Goal: Information Seeking & Learning: Learn about a topic

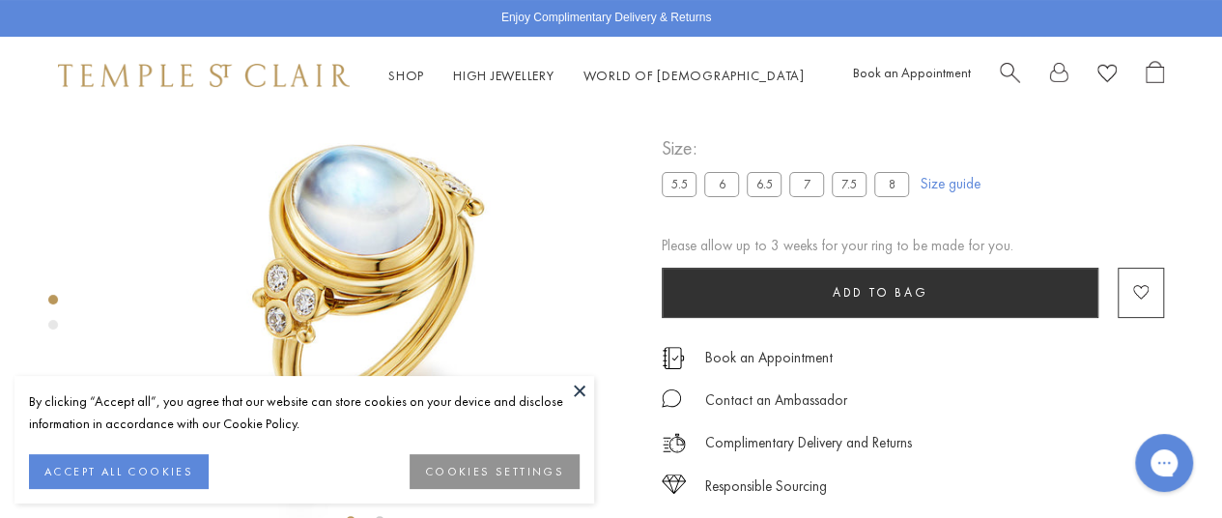
click at [576, 391] on button at bounding box center [579, 390] width 29 height 29
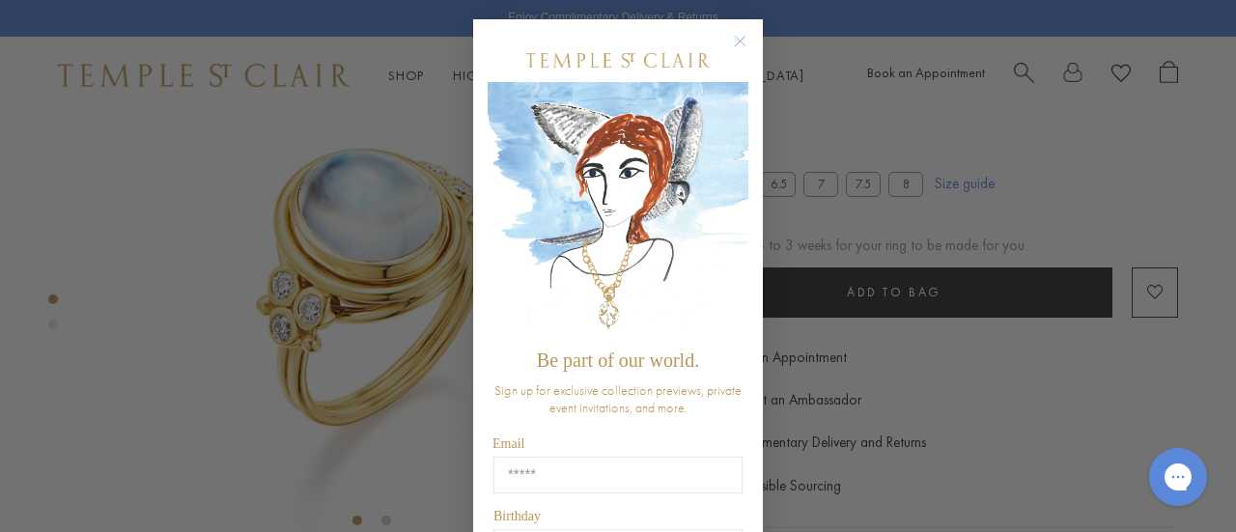
click at [729, 41] on circle "Close dialog" at bounding box center [740, 41] width 23 height 23
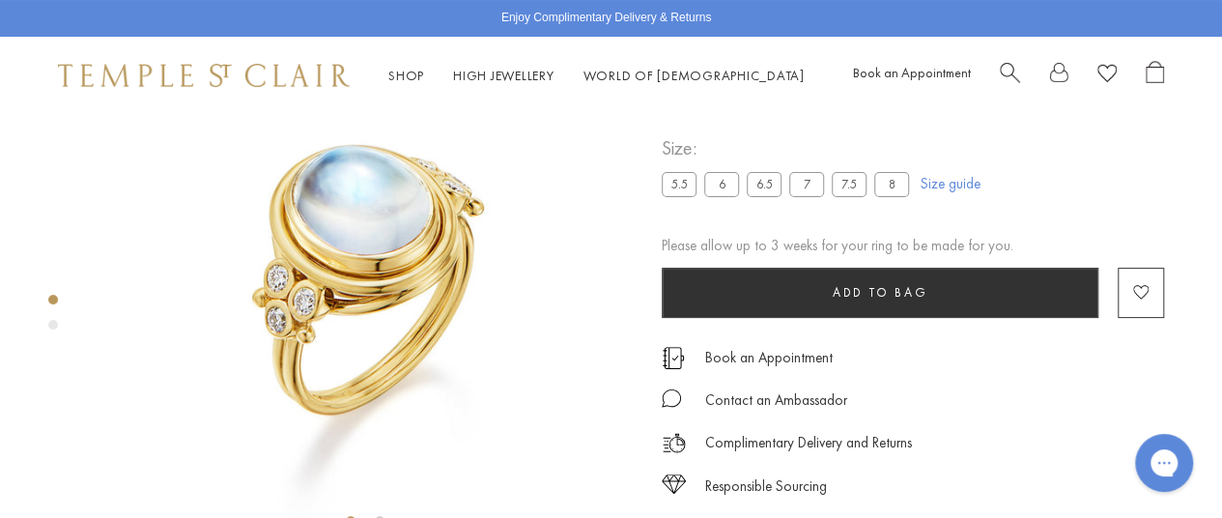
scroll to position [17, 0]
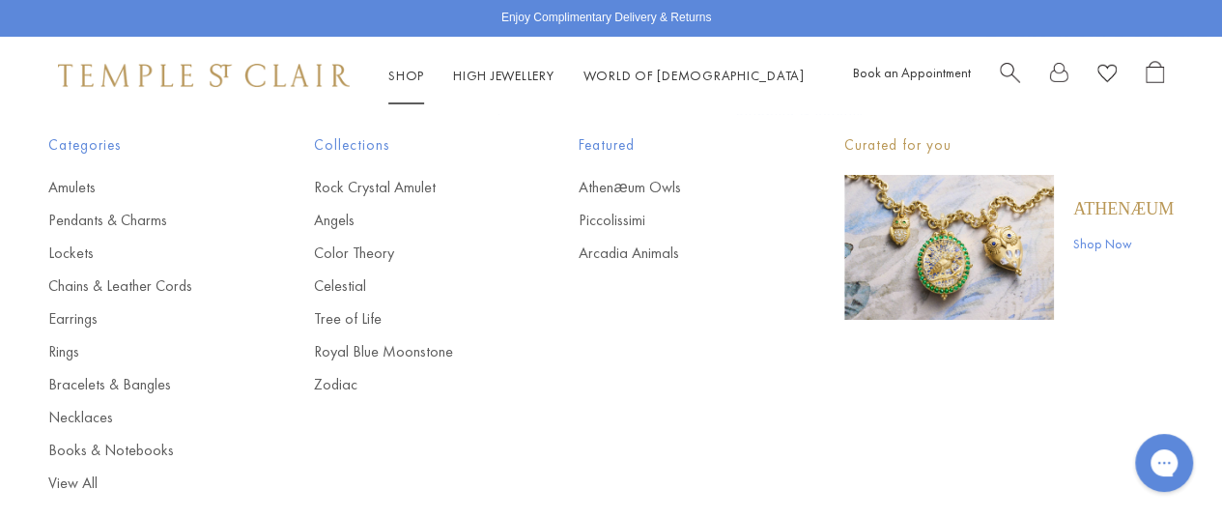
click at [410, 75] on link "Shop Shop" at bounding box center [406, 75] width 36 height 17
click at [77, 423] on link "Necklaces" at bounding box center [142, 417] width 188 height 21
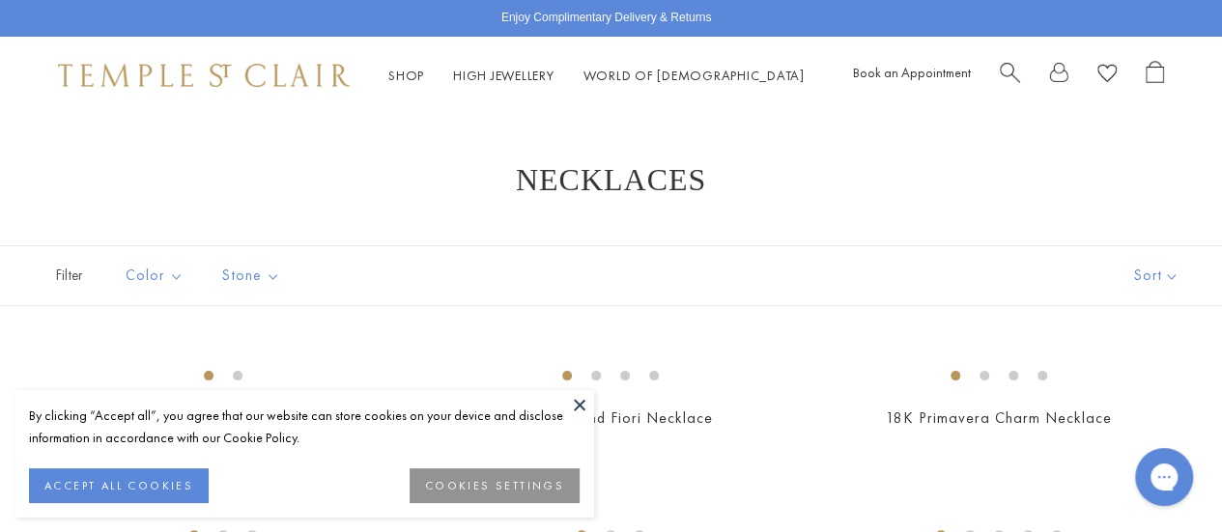
click at [581, 405] on button at bounding box center [579, 404] width 29 height 29
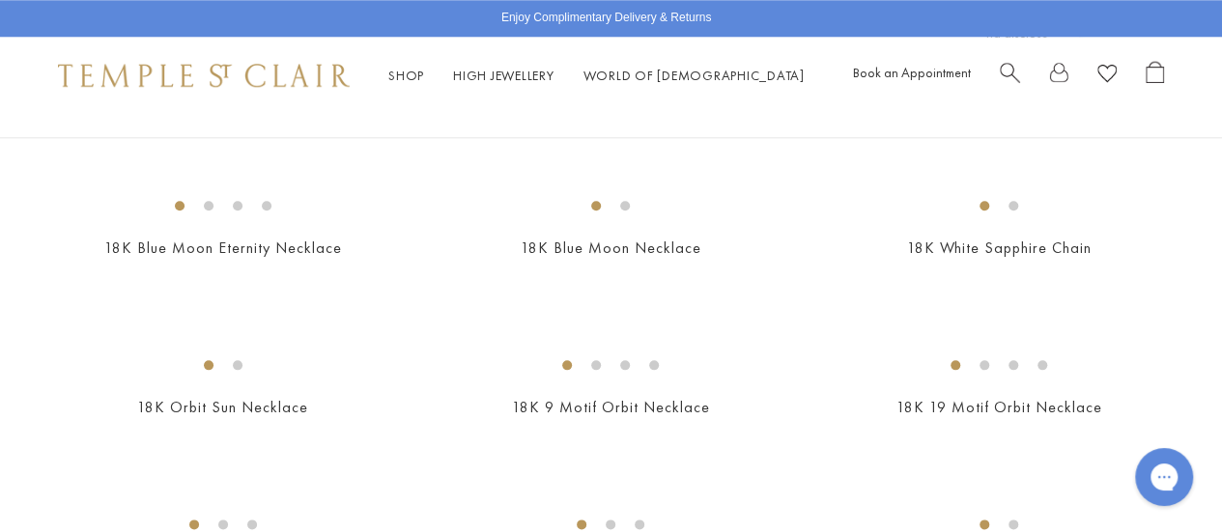
scroll to position [1256, 0]
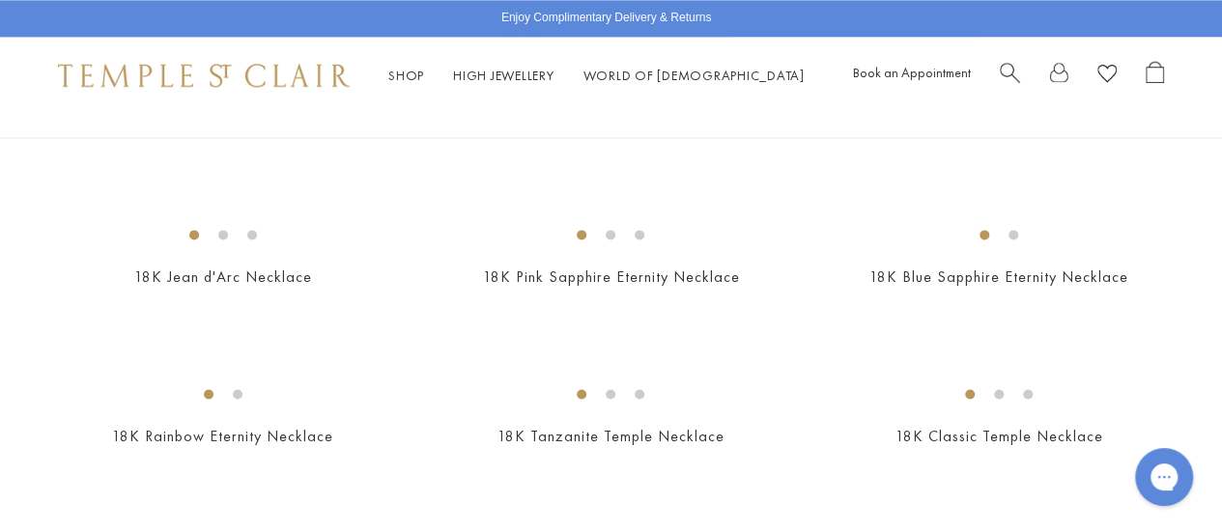
click at [0, 0] on img at bounding box center [0, 0] width 0 height 0
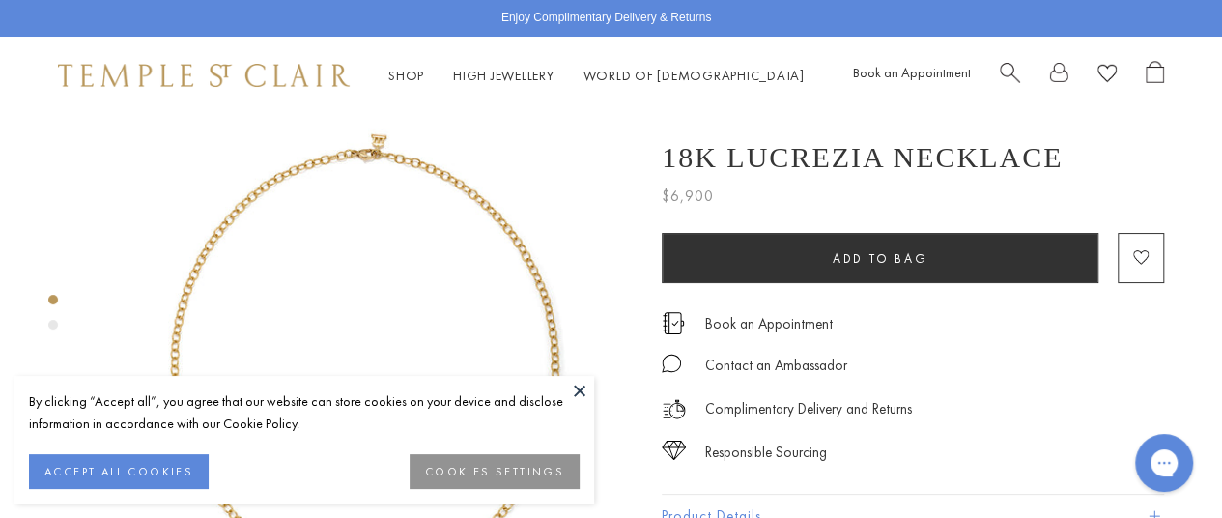
click at [580, 384] on button at bounding box center [579, 390] width 29 height 29
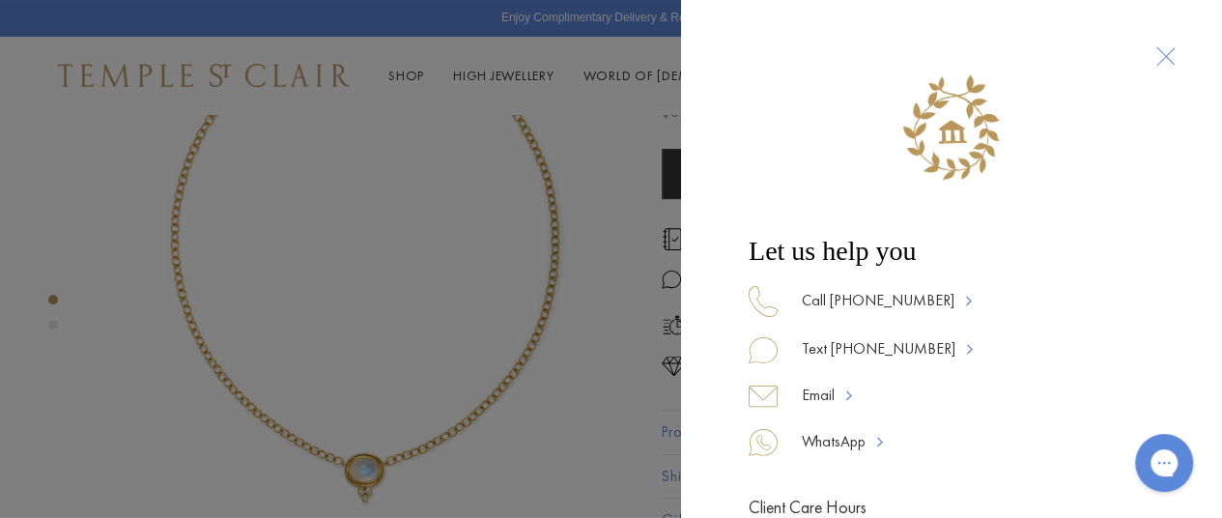
scroll to position [125, 0]
click at [1157, 60] on div at bounding box center [1165, 57] width 36 height 36
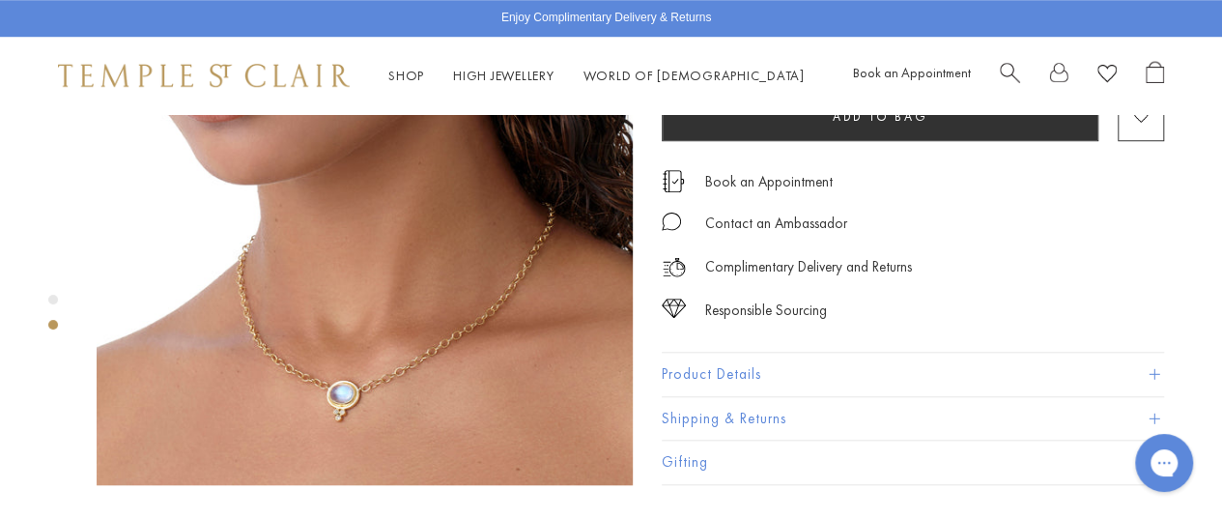
scroll to position [801, 0]
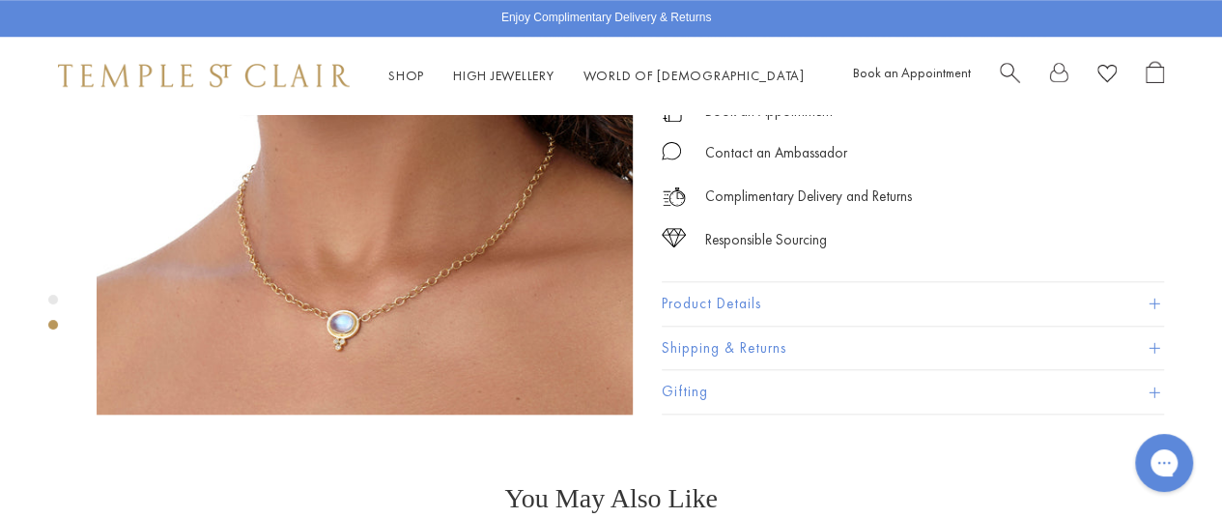
click at [704, 282] on button "Product Details" at bounding box center [913, 303] width 502 height 43
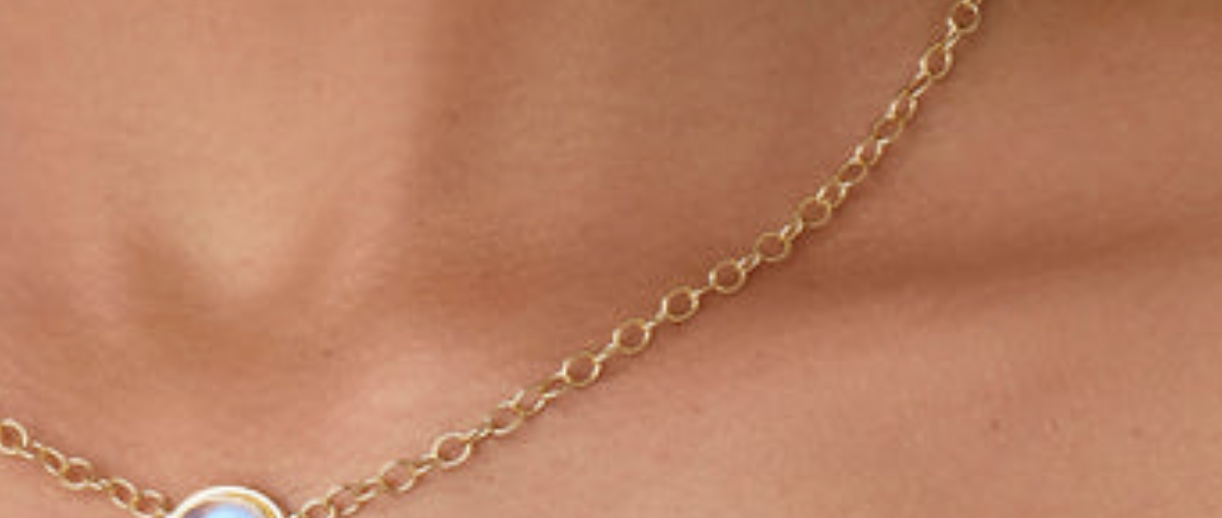
scroll to position [668, 0]
click at [544, 382] on img at bounding box center [365, 279] width 536 height 536
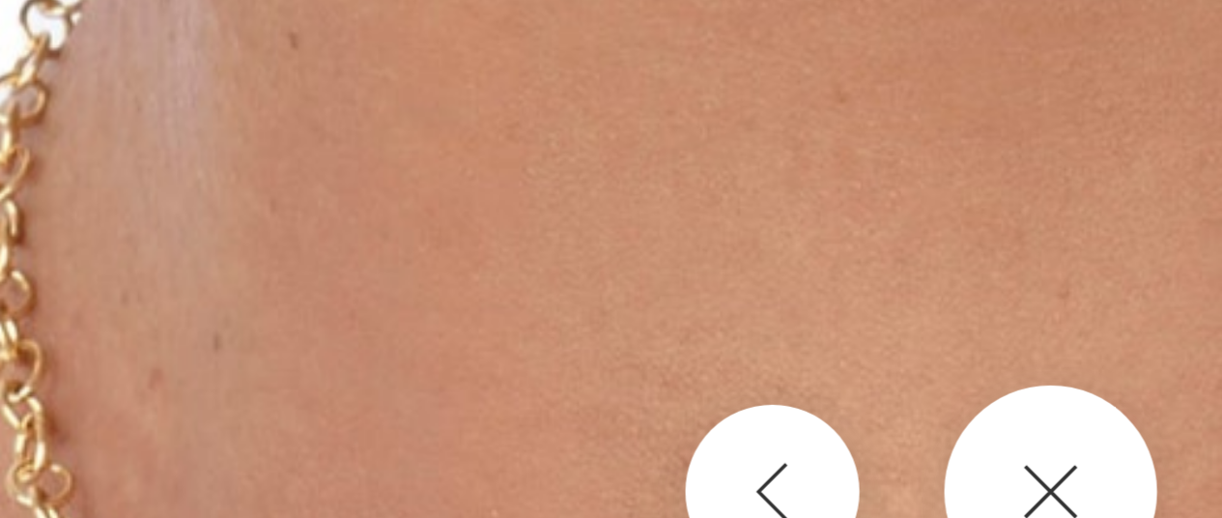
click at [615, 443] on button at bounding box center [610, 442] width 53 height 53
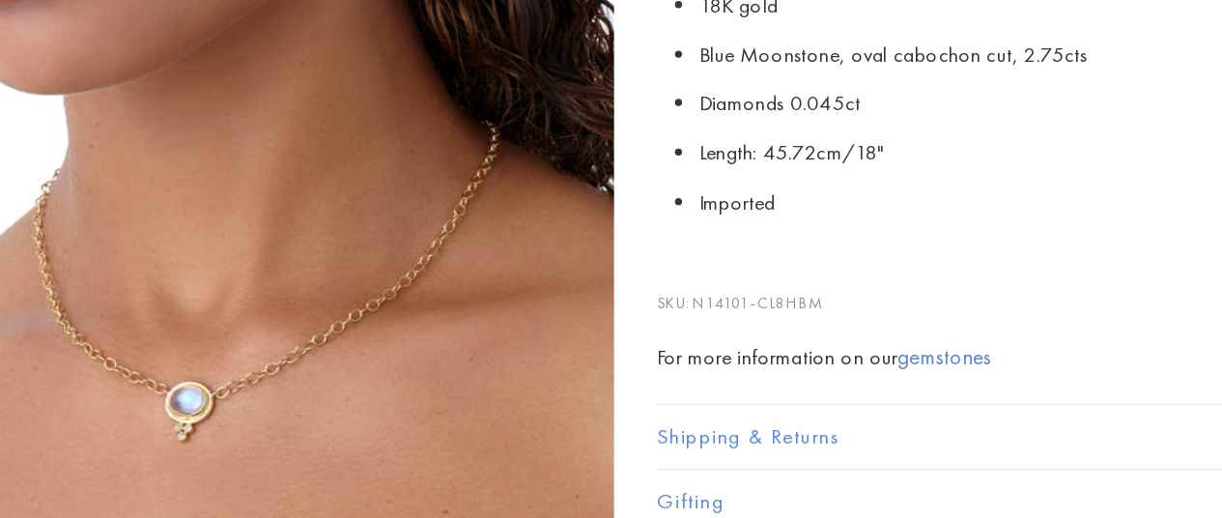
scroll to position [714, 0]
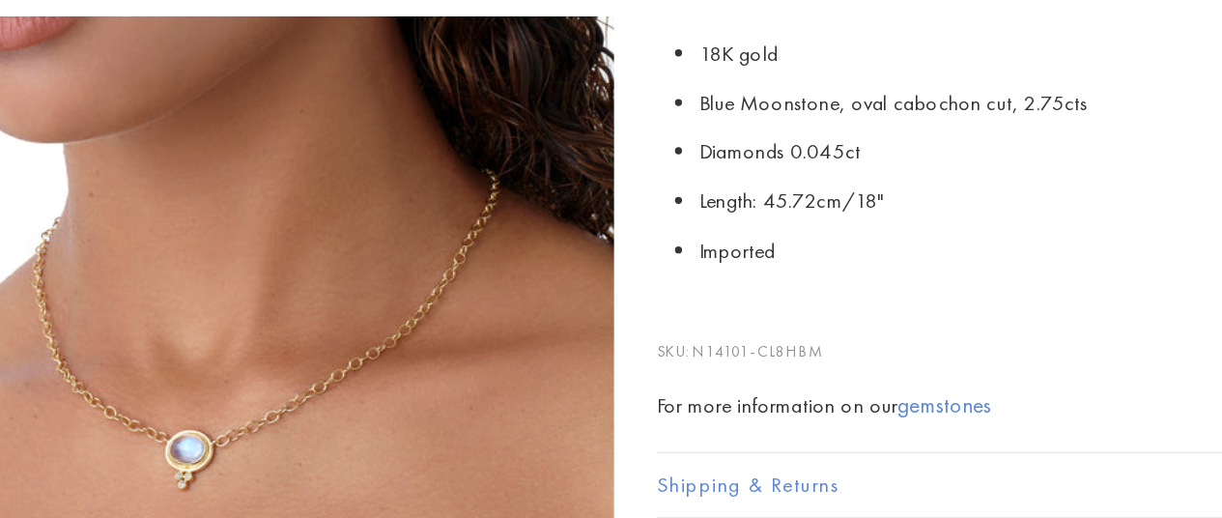
click at [863, 370] on link "gemstones" at bounding box center [858, 380] width 65 height 20
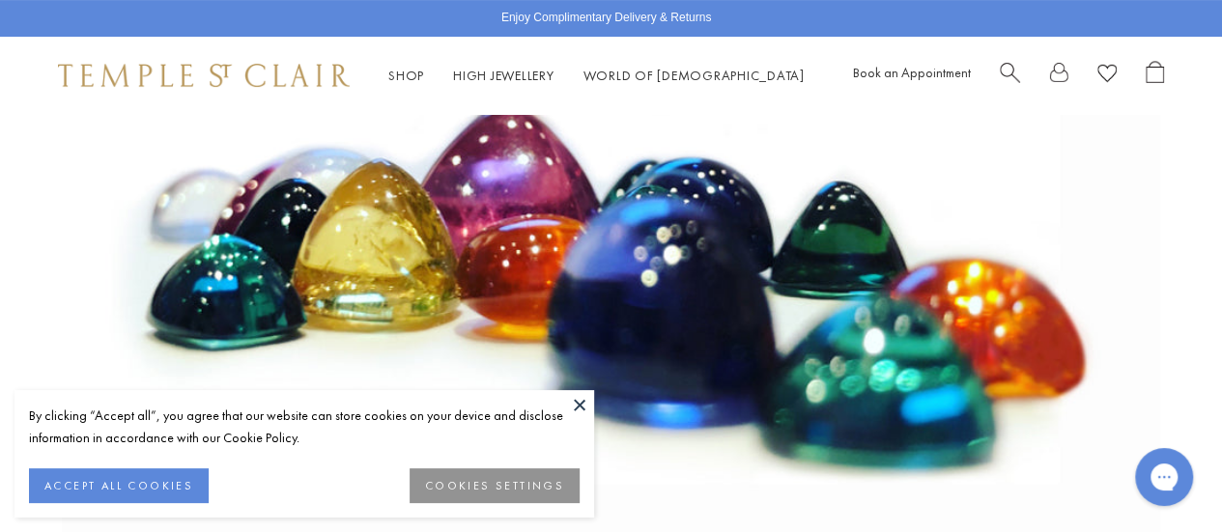
scroll to position [290, 0]
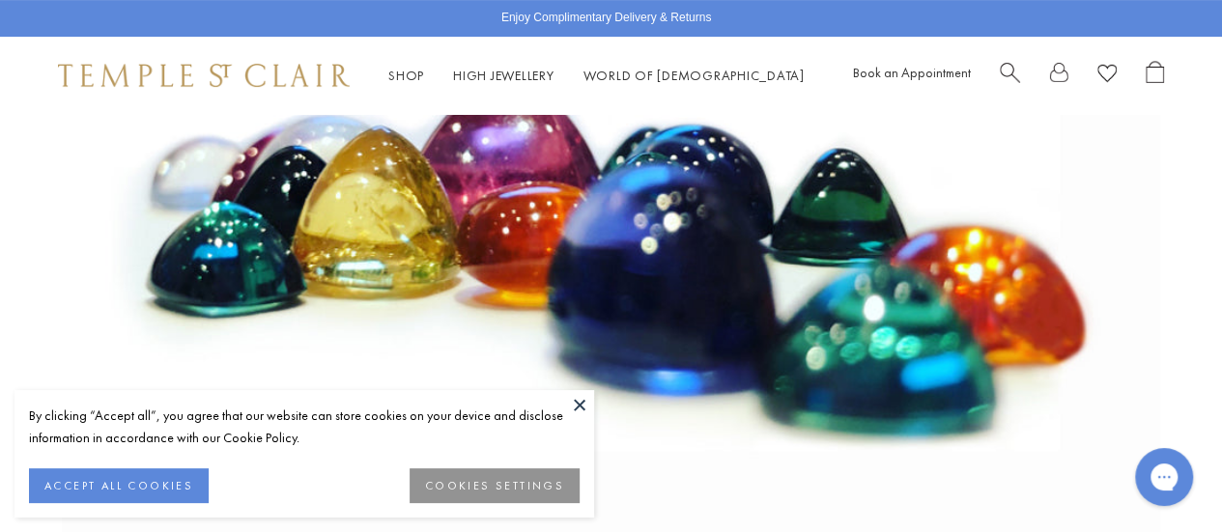
click at [578, 403] on button at bounding box center [579, 404] width 29 height 29
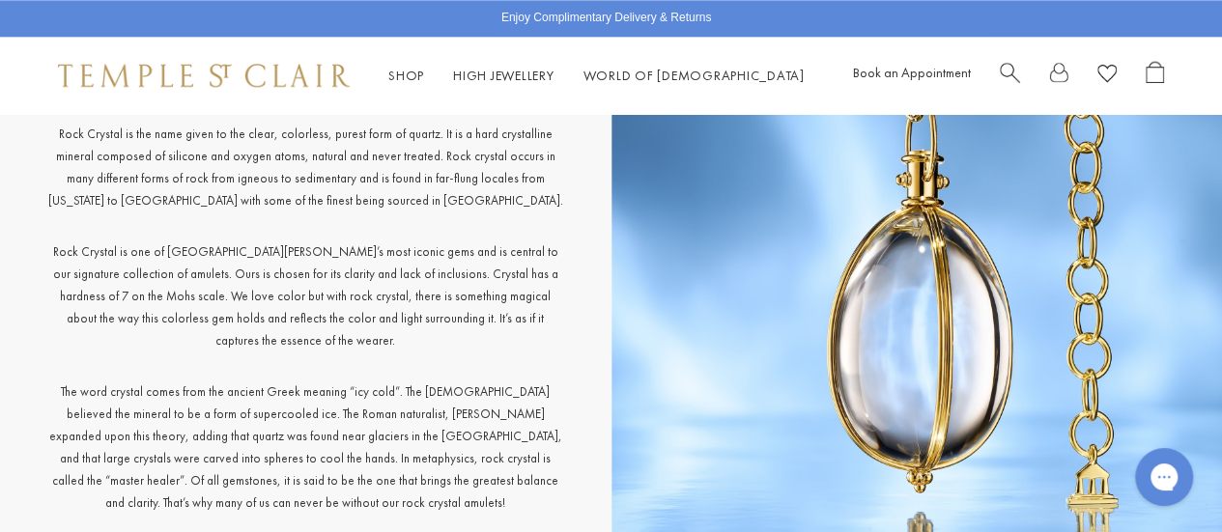
scroll to position [12073, 0]
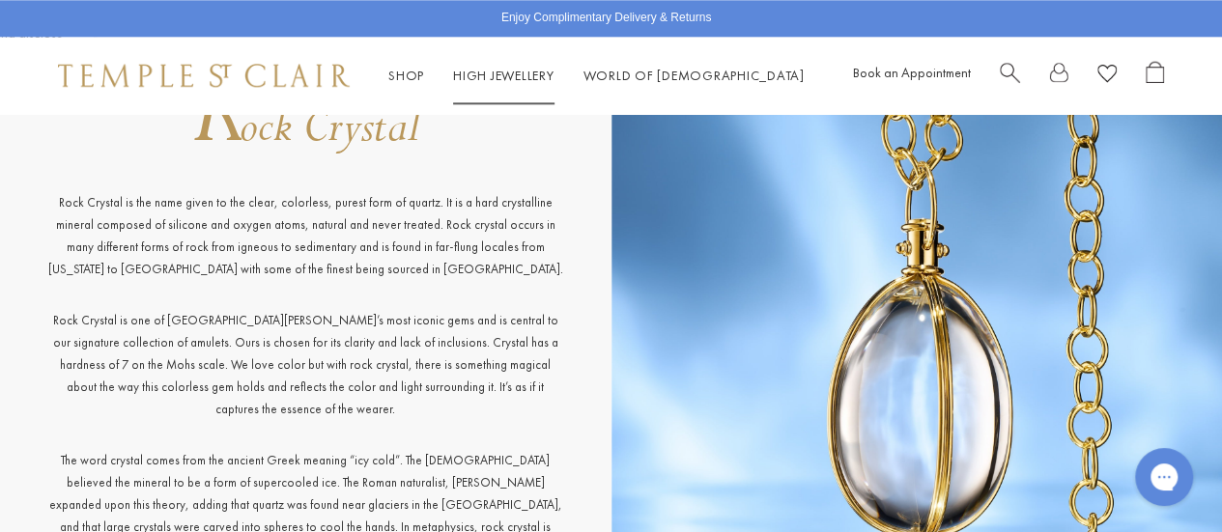
click at [524, 80] on link "High Jewellery High Jewellery" at bounding box center [503, 75] width 101 height 17
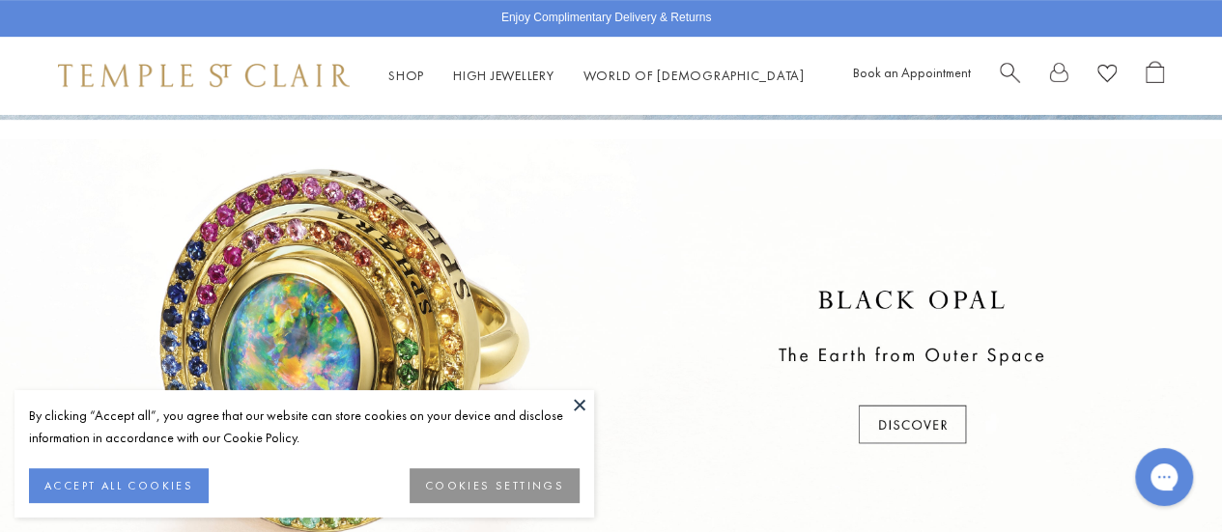
scroll to position [483, 0]
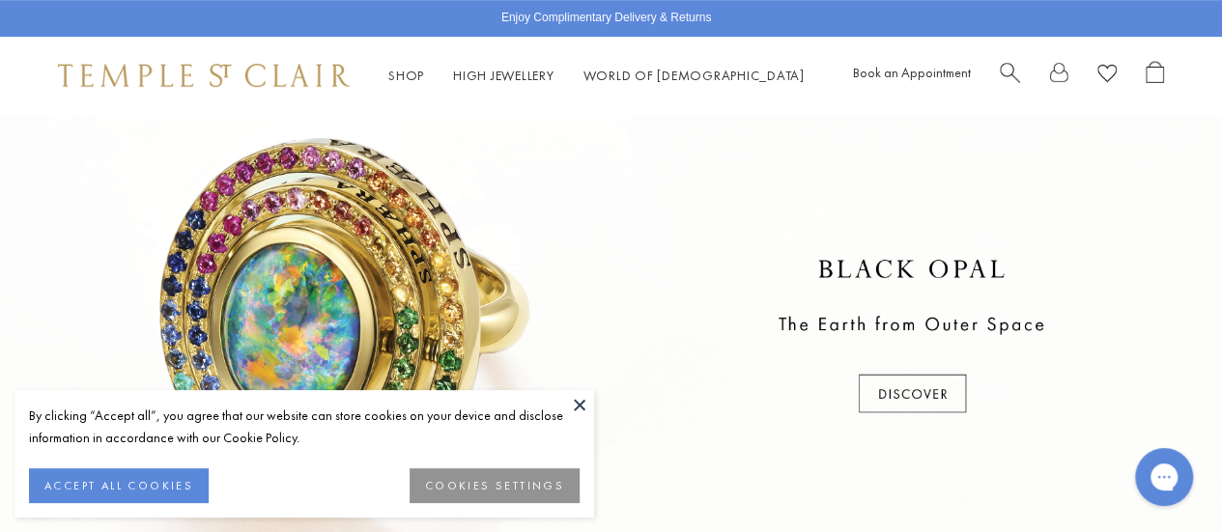
click at [580, 403] on button at bounding box center [579, 404] width 29 height 29
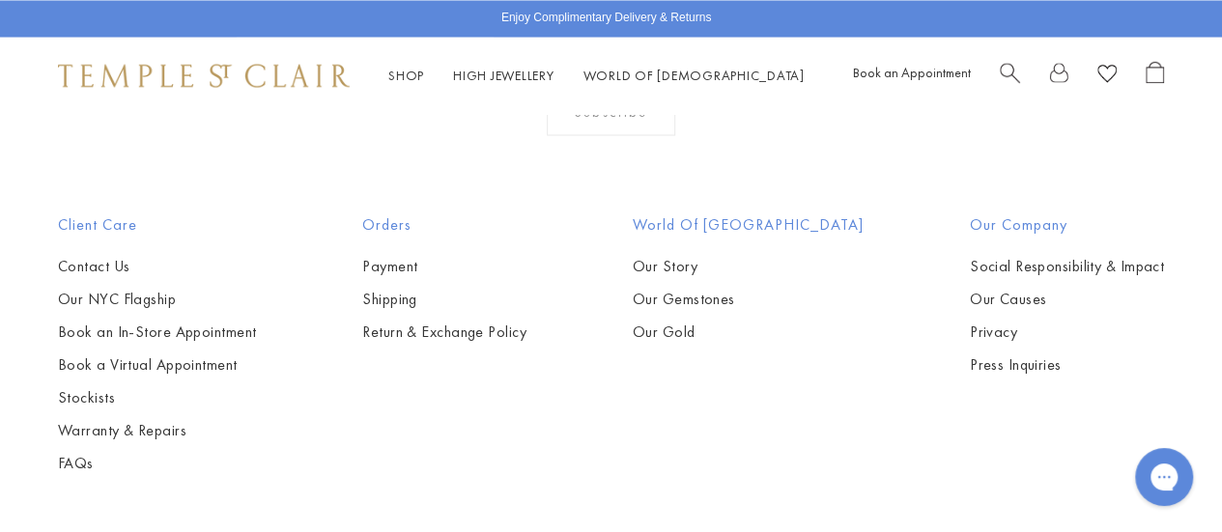
scroll to position [1806, 0]
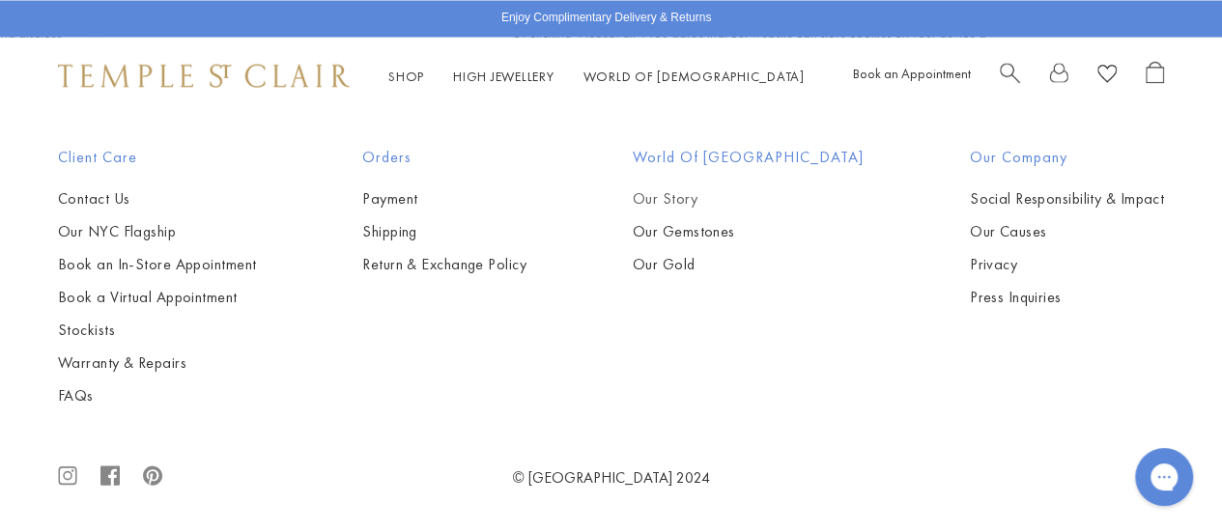
click at [705, 196] on link "Our Story" at bounding box center [748, 197] width 231 height 21
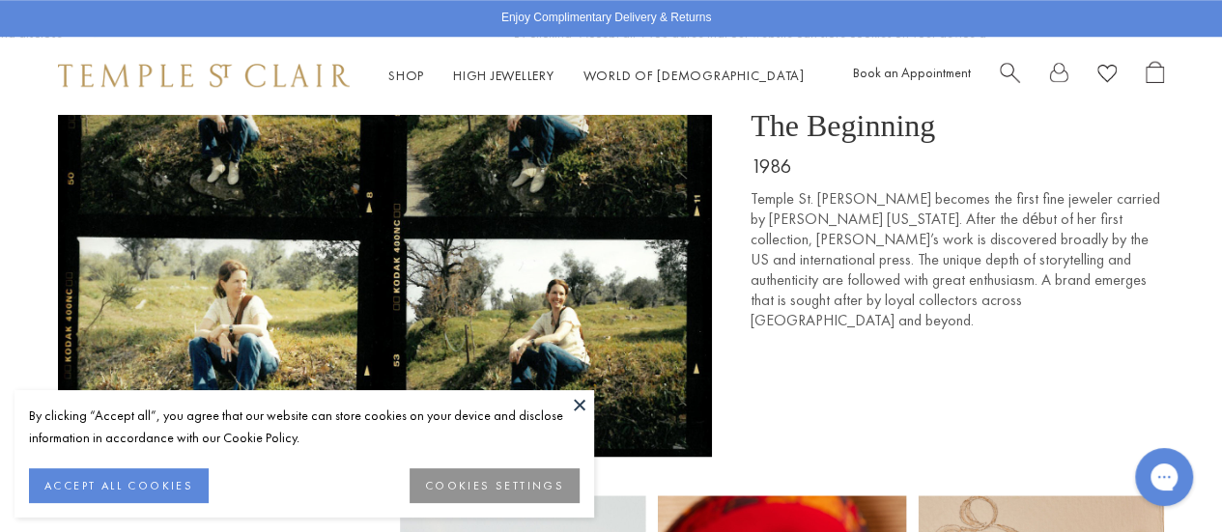
scroll to position [869, 0]
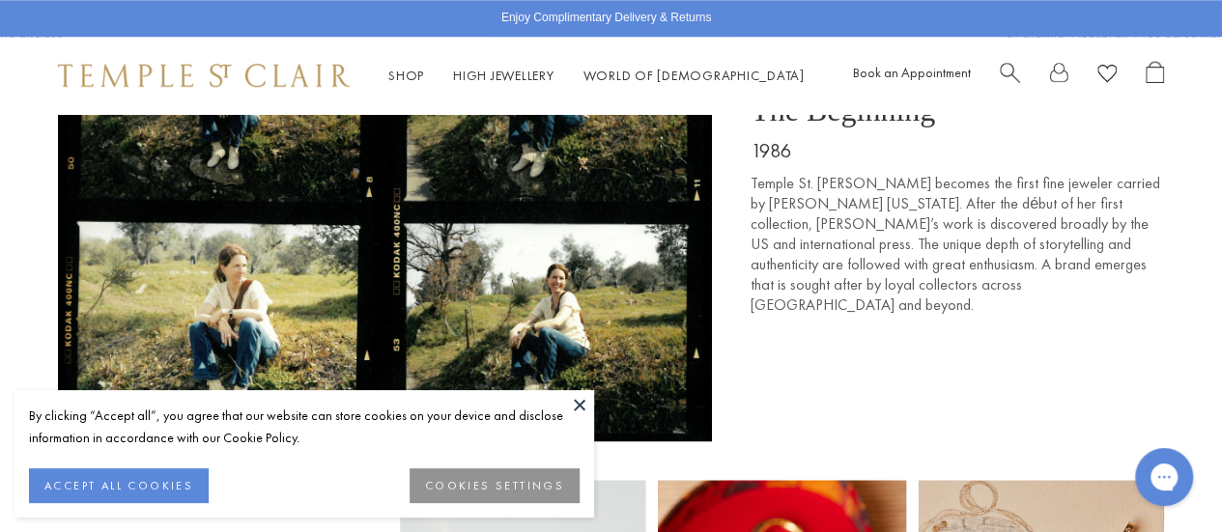
click at [578, 398] on button at bounding box center [579, 404] width 29 height 29
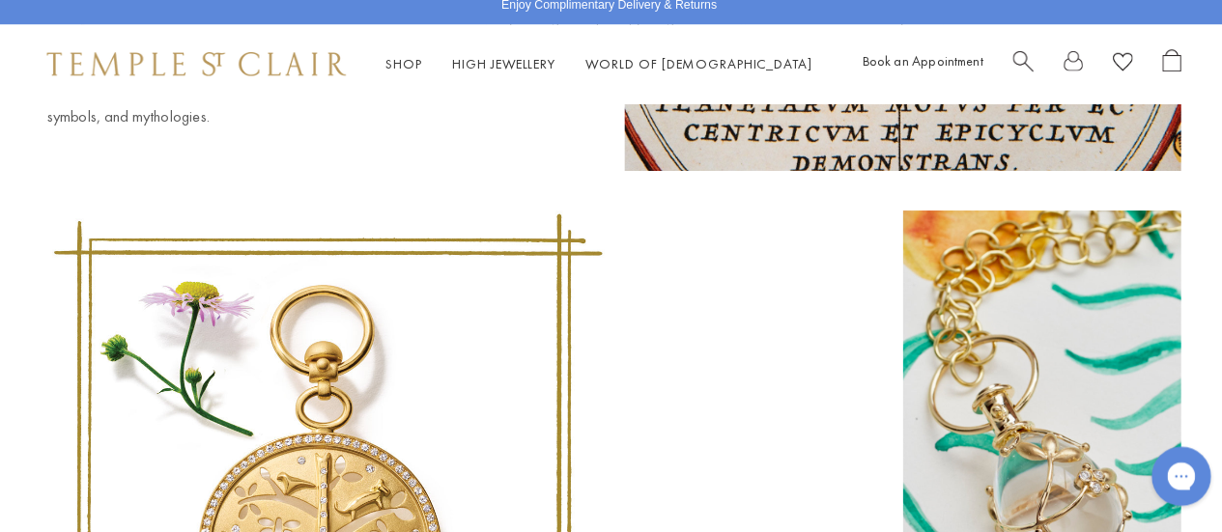
scroll to position [4823, 0]
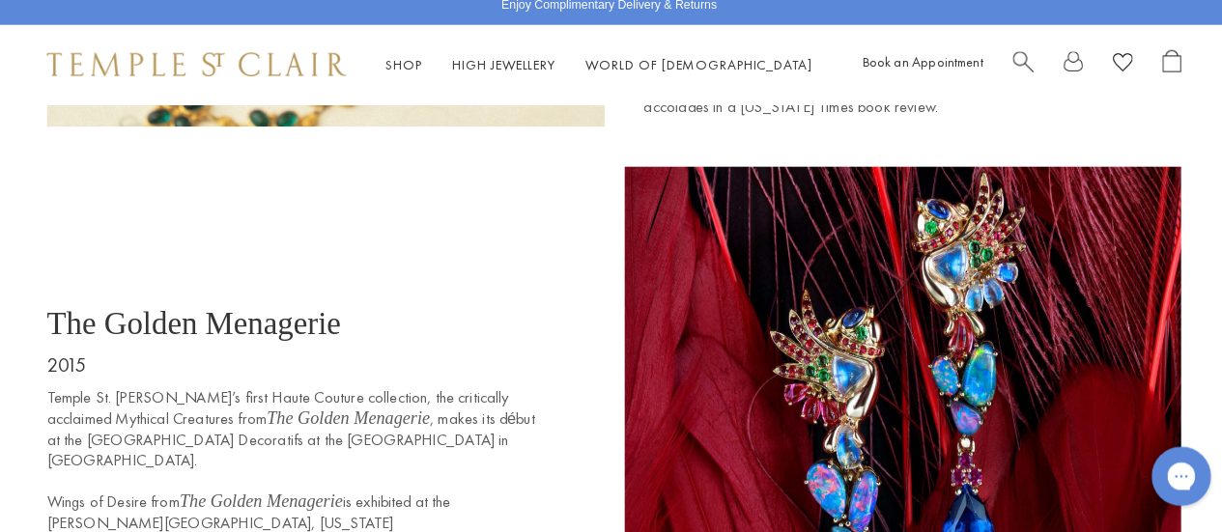
click at [12, 448] on div "The Golden Menagerie 2015 Temple St. [PERSON_NAME]’s first Haute Couture collec…" at bounding box center [611, 447] width 1222 height 544
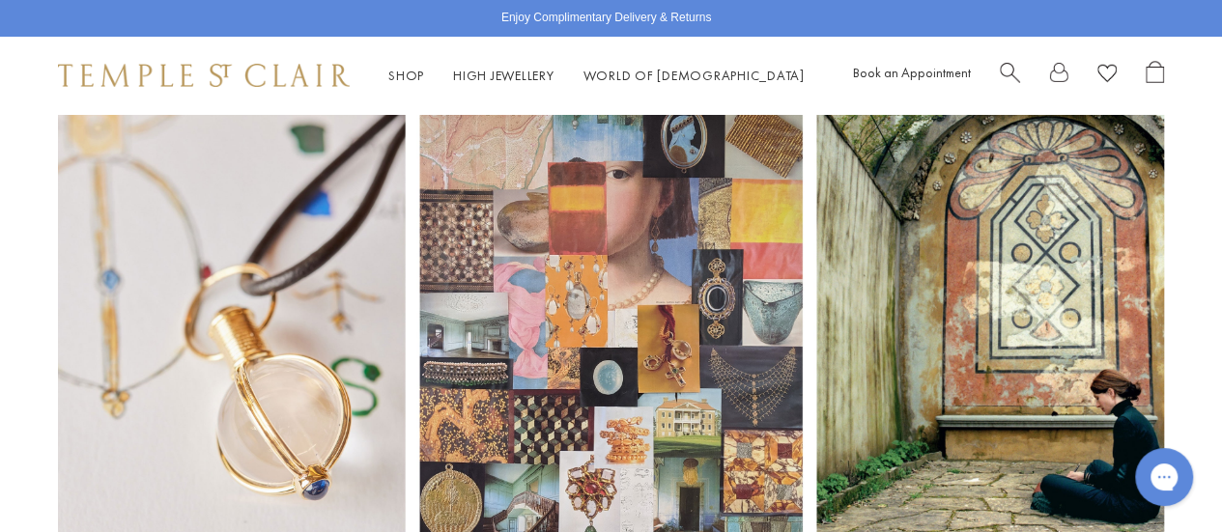
scroll to position [0, 0]
